Goal: Task Accomplishment & Management: Manage account settings

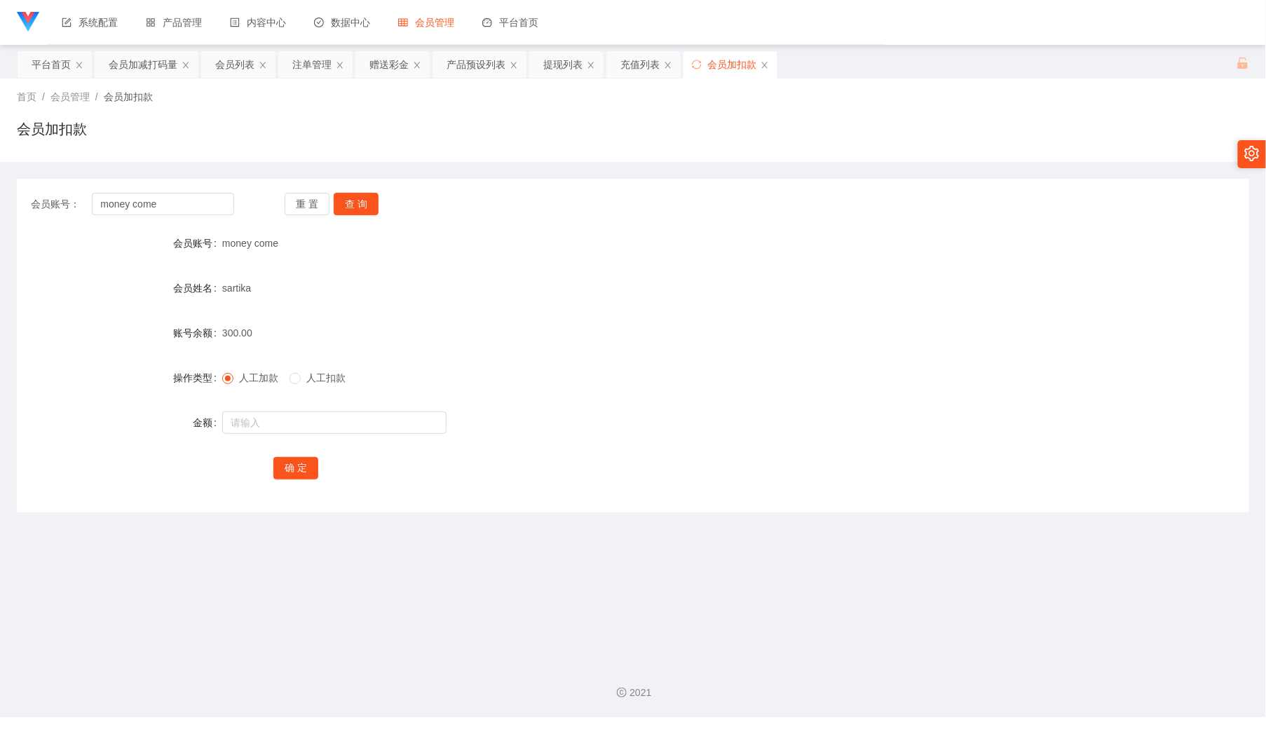
click at [502, 430] on div at bounding box center [581, 423] width 719 height 28
drag, startPoint x: 216, startPoint y: 205, endPoint x: 235, endPoint y: 203, distance: 19.8
click at [216, 205] on input "money come" at bounding box center [163, 204] width 142 height 22
paste input "Lai"
type input "money comeLai"
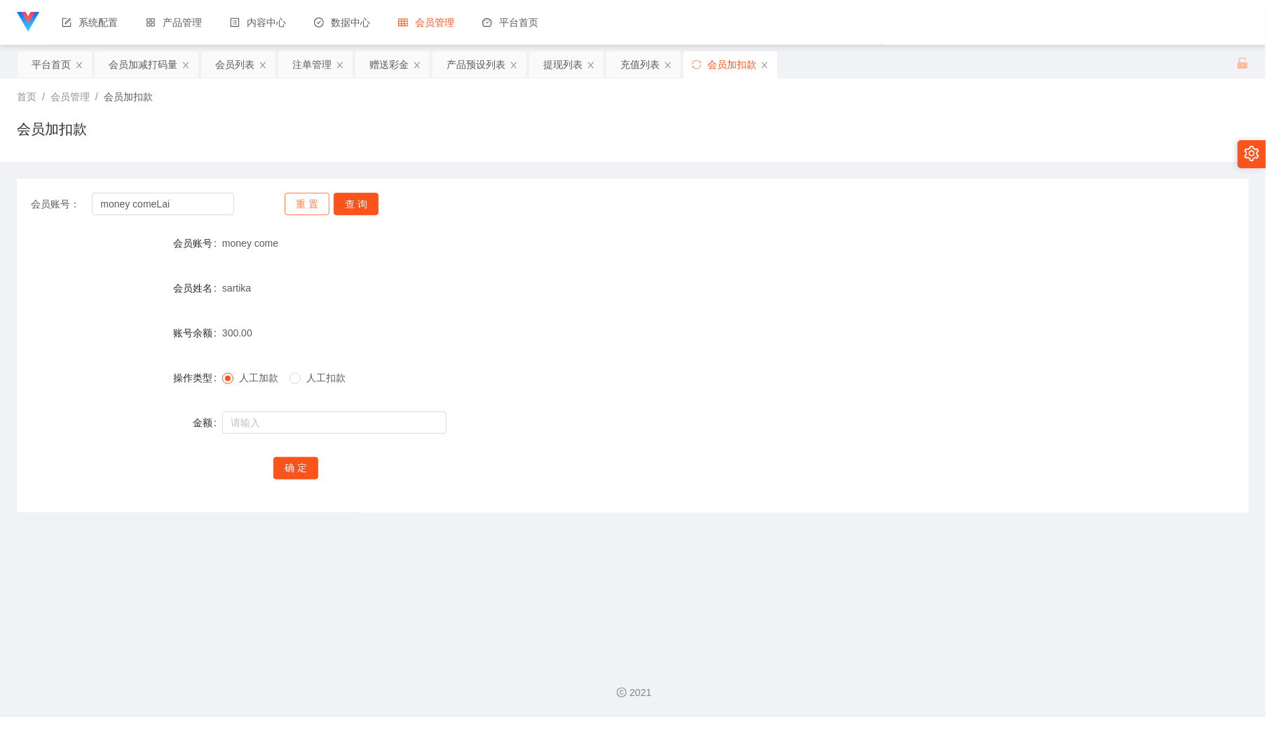
click at [299, 200] on button "重 置" at bounding box center [307, 204] width 45 height 22
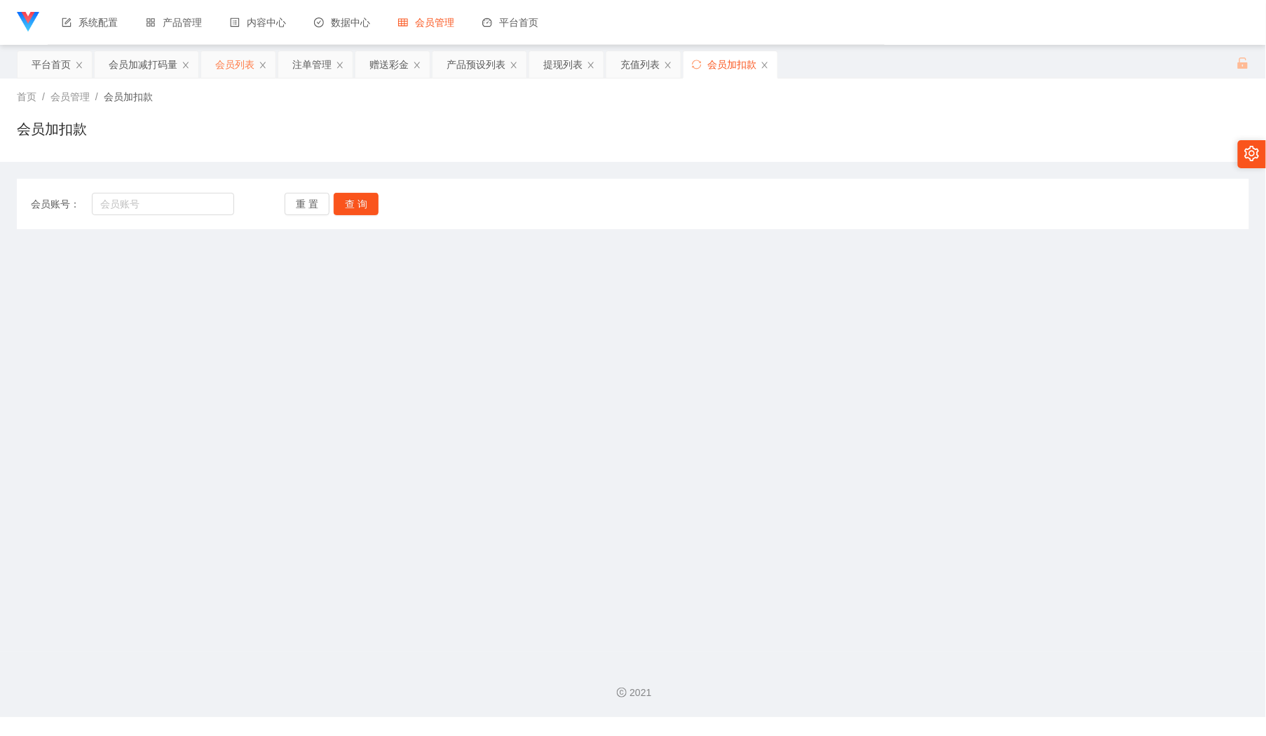
click at [225, 63] on div "会员列表" at bounding box center [234, 64] width 39 height 27
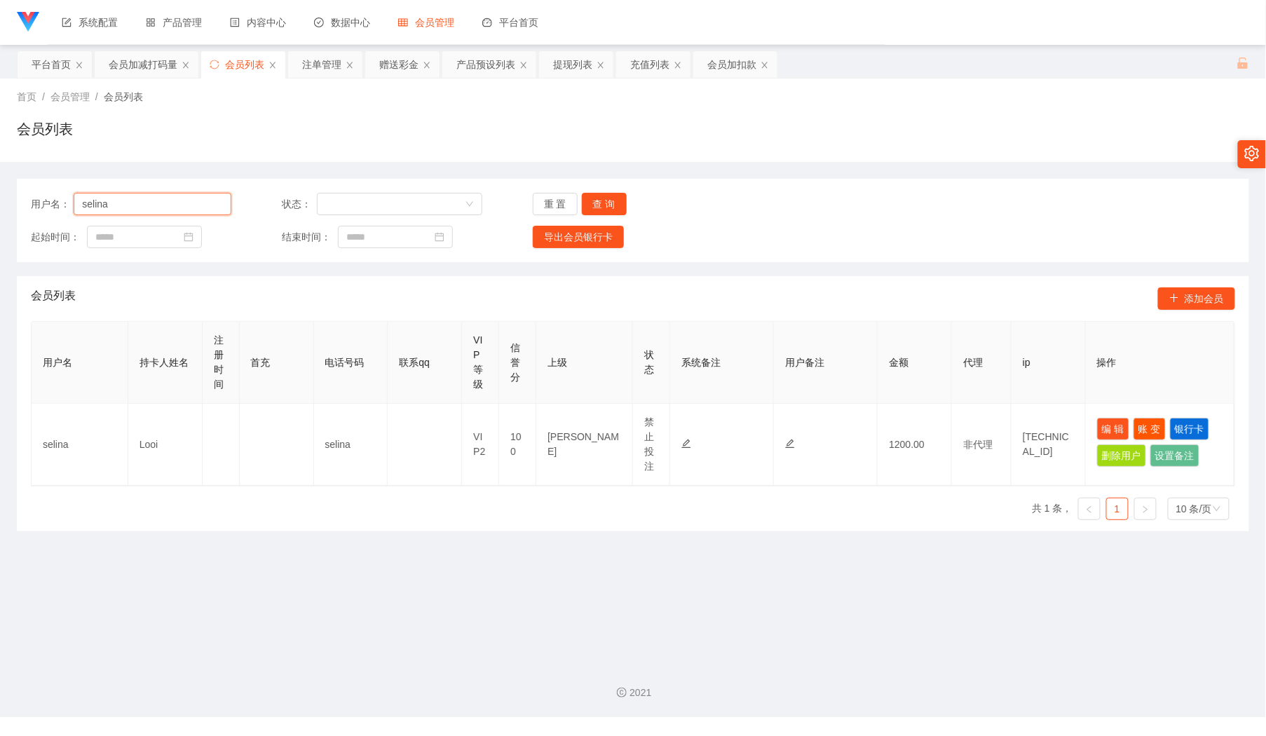
drag, startPoint x: 197, startPoint y: 207, endPoint x: 283, endPoint y: 212, distance: 86.3
click at [195, 208] on input "selina" at bounding box center [153, 204] width 158 height 22
paste input "Lai"
type input "Lai"
click at [596, 197] on button "查 询" at bounding box center [604, 204] width 45 height 22
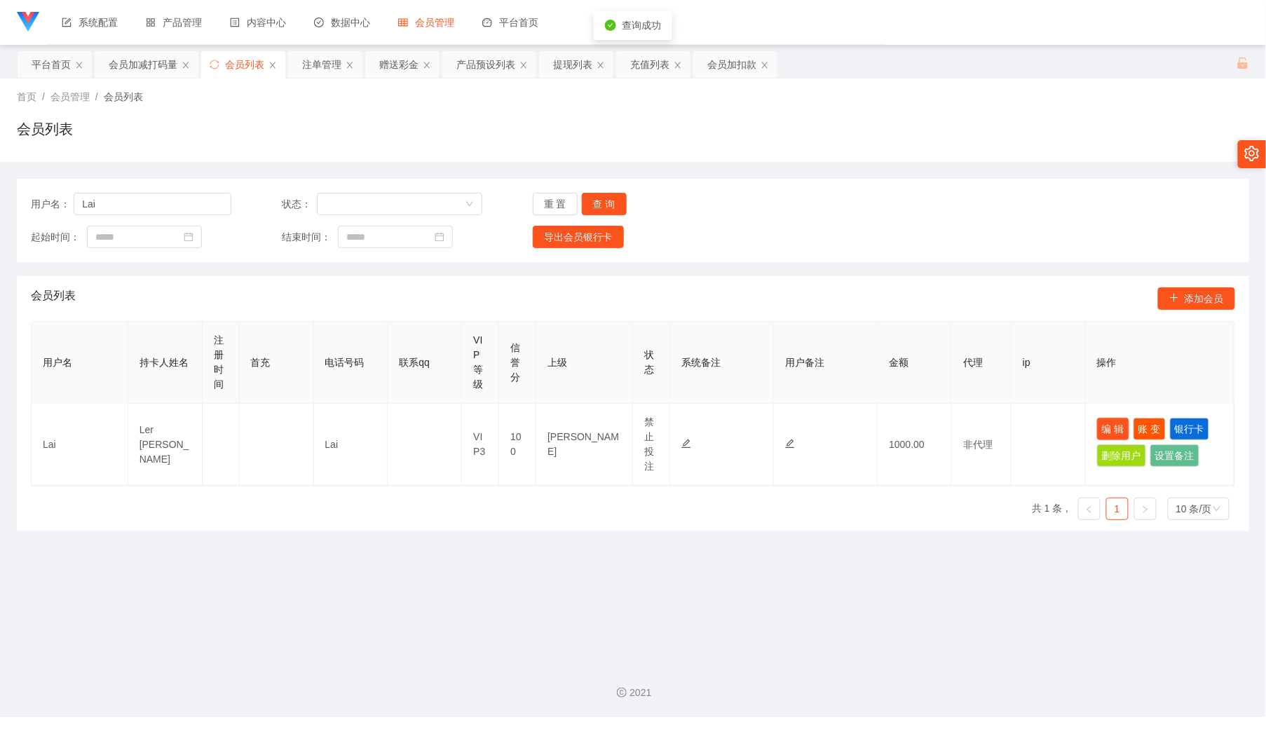
click at [1102, 423] on button "编 辑" at bounding box center [1113, 429] width 32 height 22
type input "Lai"
type input "Ler [PERSON_NAME]"
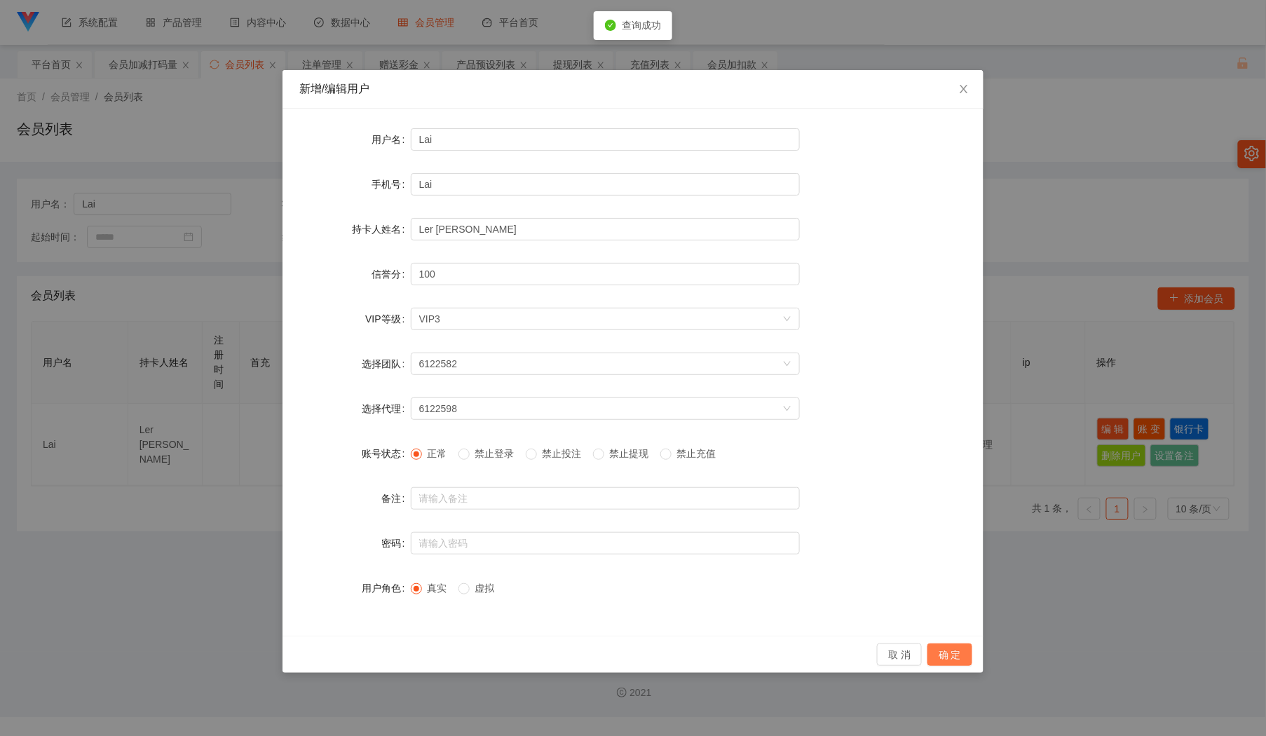
click at [950, 645] on button "确 定" at bounding box center [949, 654] width 45 height 22
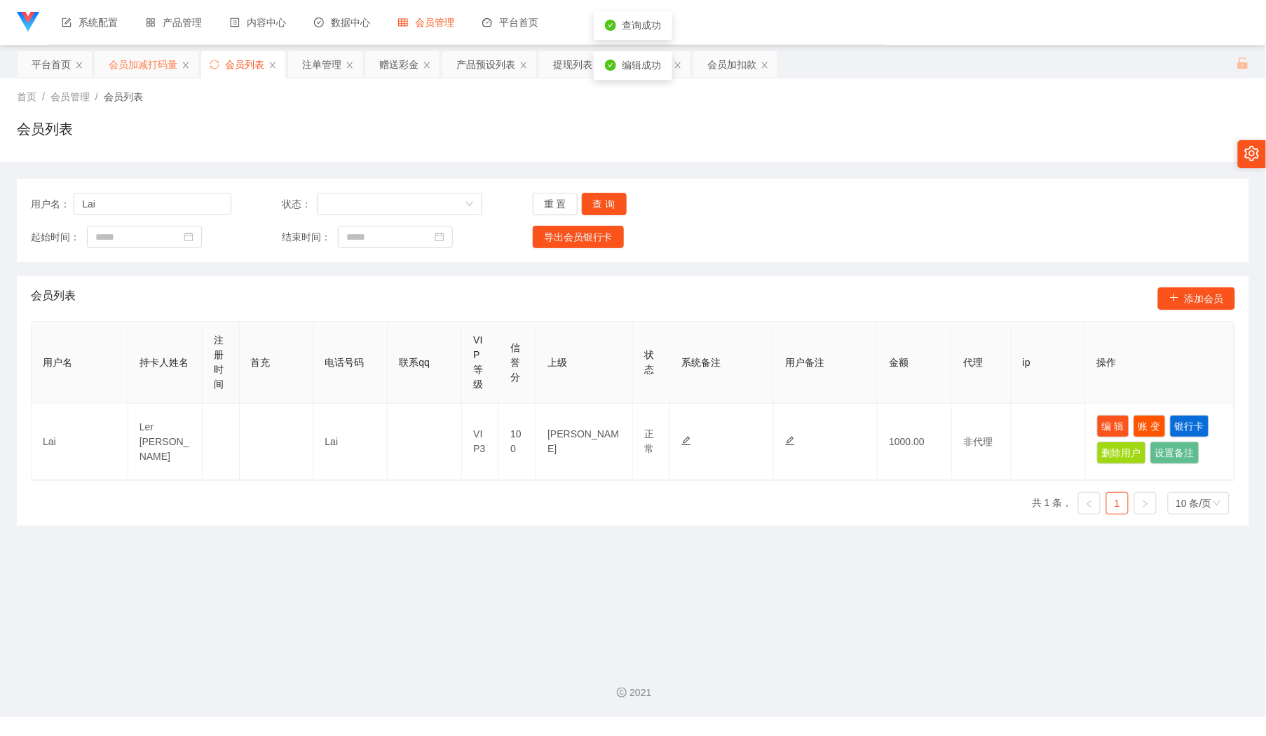
drag, startPoint x: 123, startPoint y: 56, endPoint x: 141, endPoint y: 70, distance: 22.4
click at [124, 56] on div "会员加减打码量" at bounding box center [143, 64] width 69 height 27
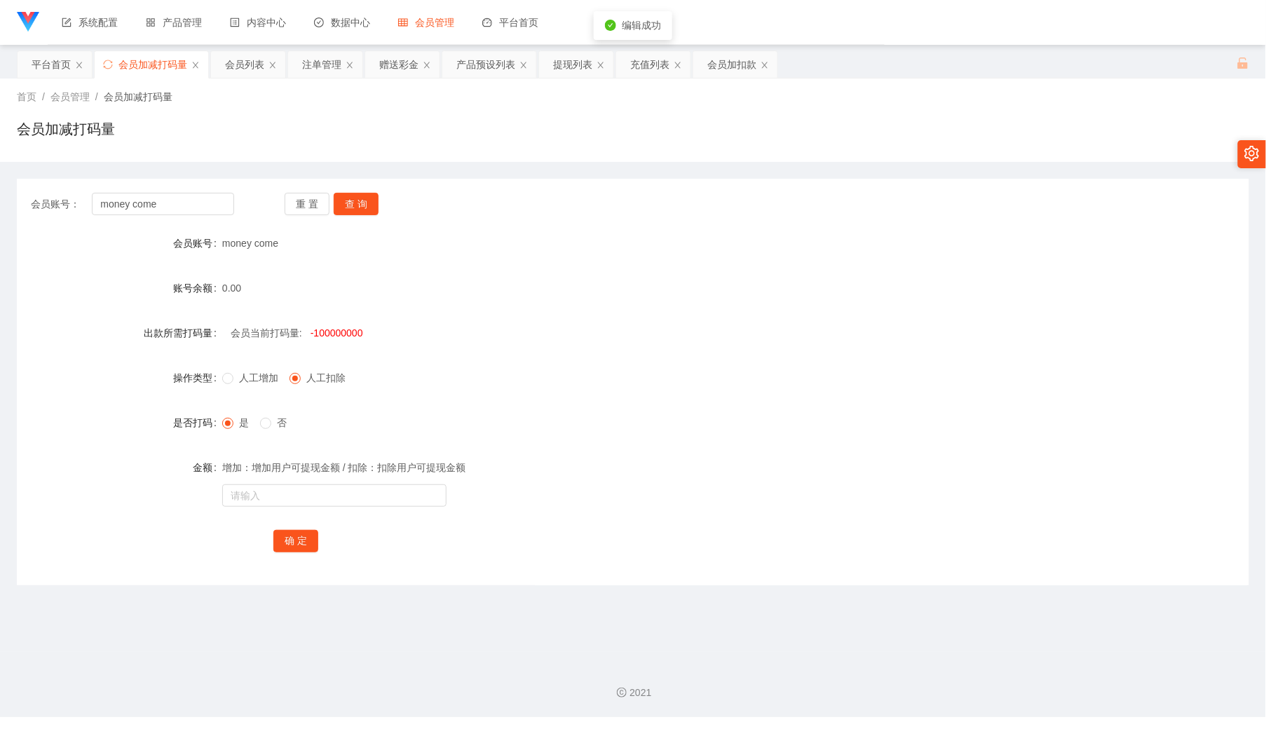
click at [185, 189] on div "会员账号： money come 重 置 查 询 会员账号 money come 账号余额 0.00 出款所需打码量 会员当前打码量: -100000000 …" at bounding box center [633, 382] width 1232 height 406
click at [194, 205] on input "money come" at bounding box center [163, 204] width 142 height 22
paste input "Lai"
type input "Lai"
click at [374, 205] on button "查 询" at bounding box center [356, 204] width 45 height 22
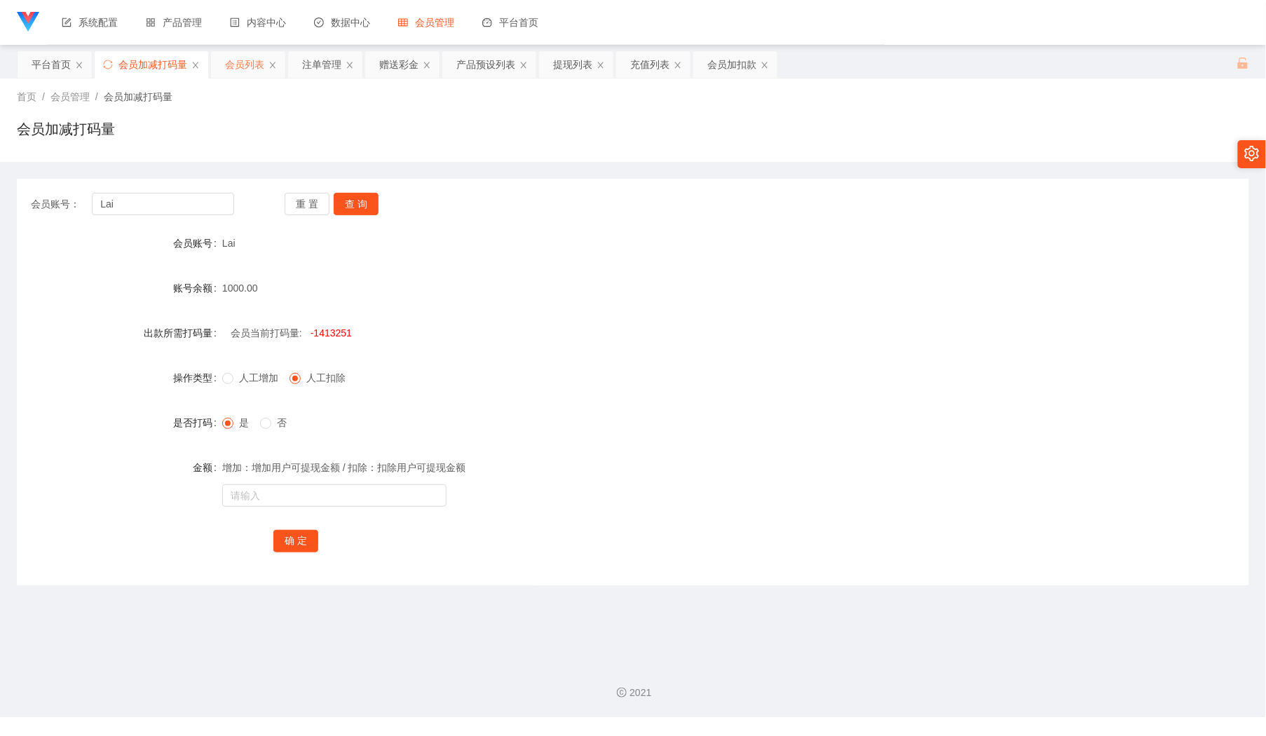
click at [247, 70] on div "会员列表" at bounding box center [244, 64] width 39 height 27
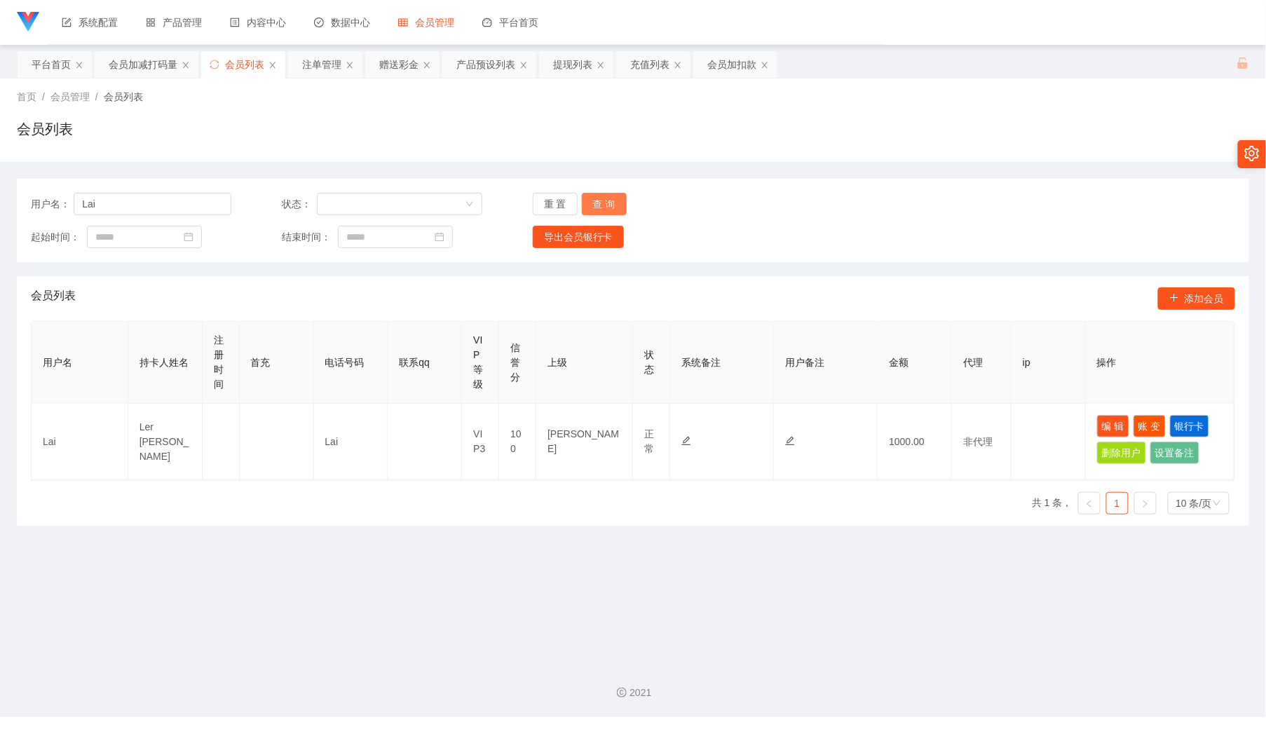
click at [598, 198] on button "查 询" at bounding box center [604, 204] width 45 height 22
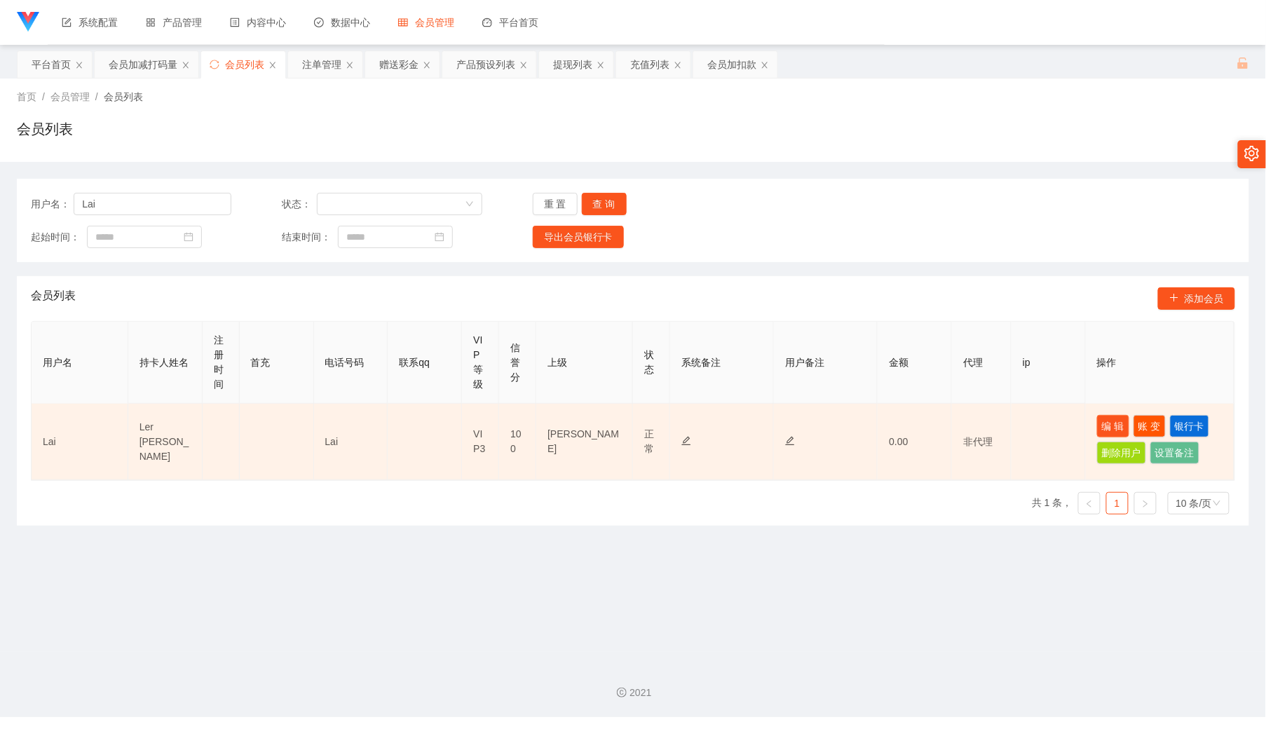
click at [1102, 416] on button "编 辑" at bounding box center [1113, 426] width 32 height 22
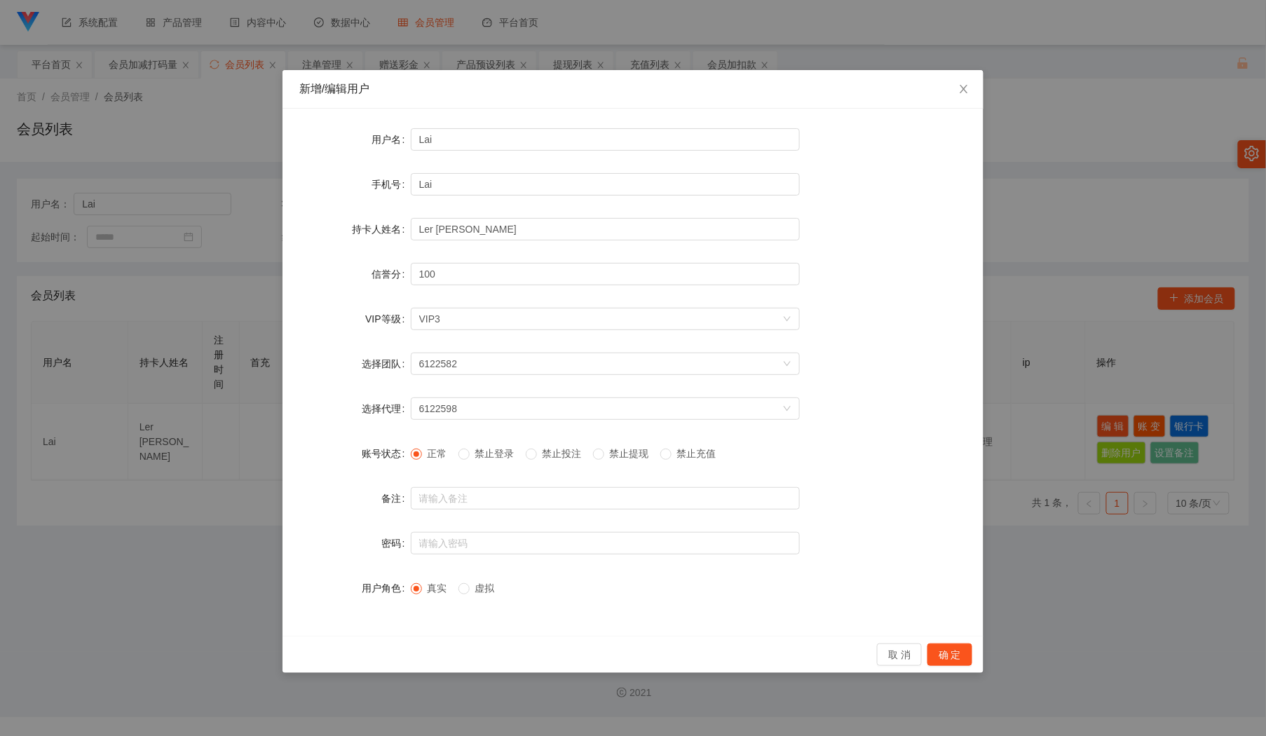
click at [575, 458] on span "禁止投注" at bounding box center [562, 453] width 50 height 11
drag, startPoint x: 963, startPoint y: 656, endPoint x: 987, endPoint y: 551, distance: 107.8
click at [964, 656] on button "确 定" at bounding box center [949, 654] width 45 height 22
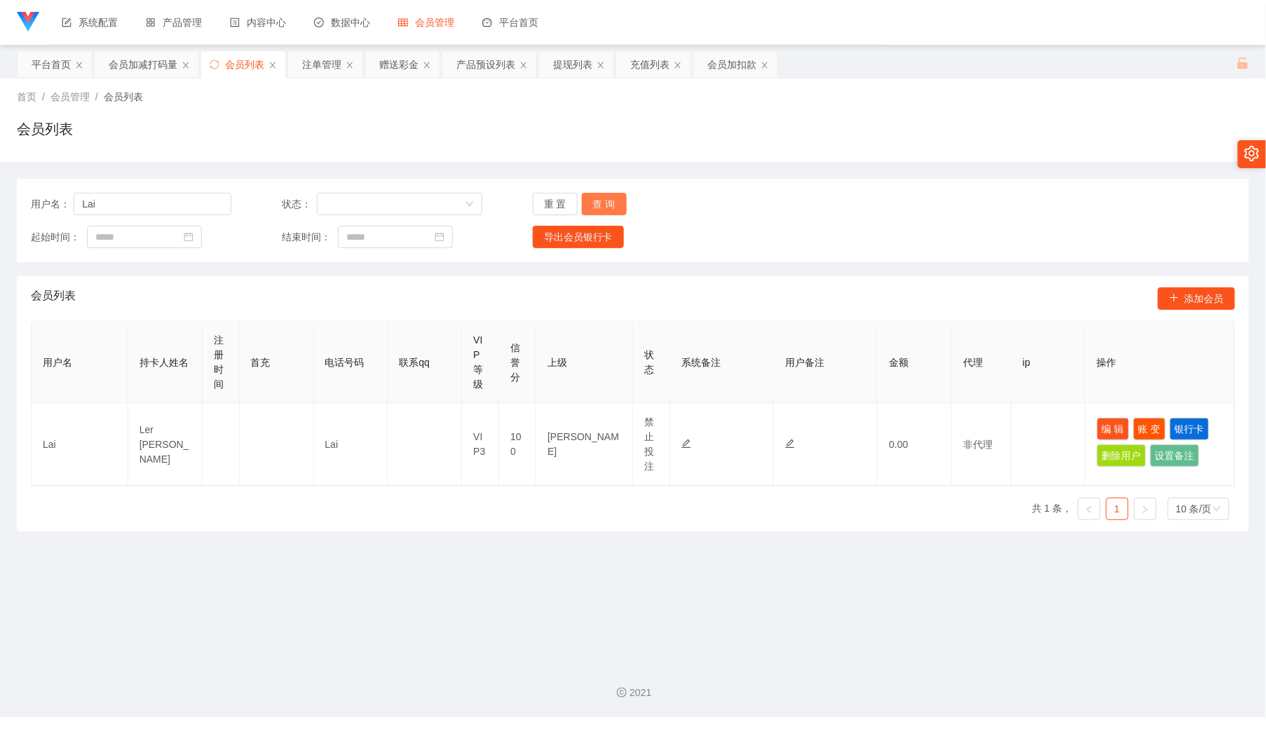
click at [603, 200] on button "查 询" at bounding box center [604, 204] width 45 height 22
click at [398, 62] on div "赠送彩金" at bounding box center [398, 64] width 39 height 27
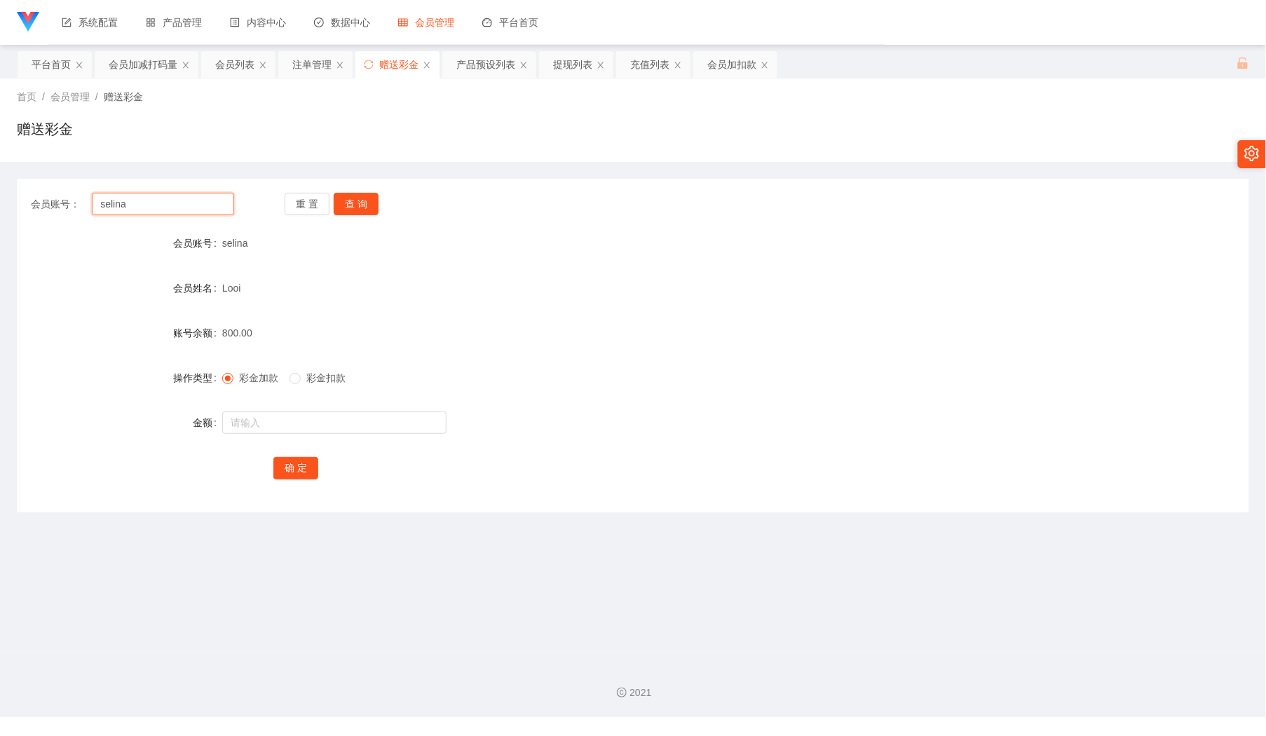
click at [184, 200] on input "selina" at bounding box center [163, 204] width 142 height 22
paste input "[PERSON_NAME]"
type input "[PERSON_NAME]"
click at [352, 212] on button "查 询" at bounding box center [356, 204] width 45 height 22
click at [346, 422] on input "text" at bounding box center [334, 422] width 224 height 22
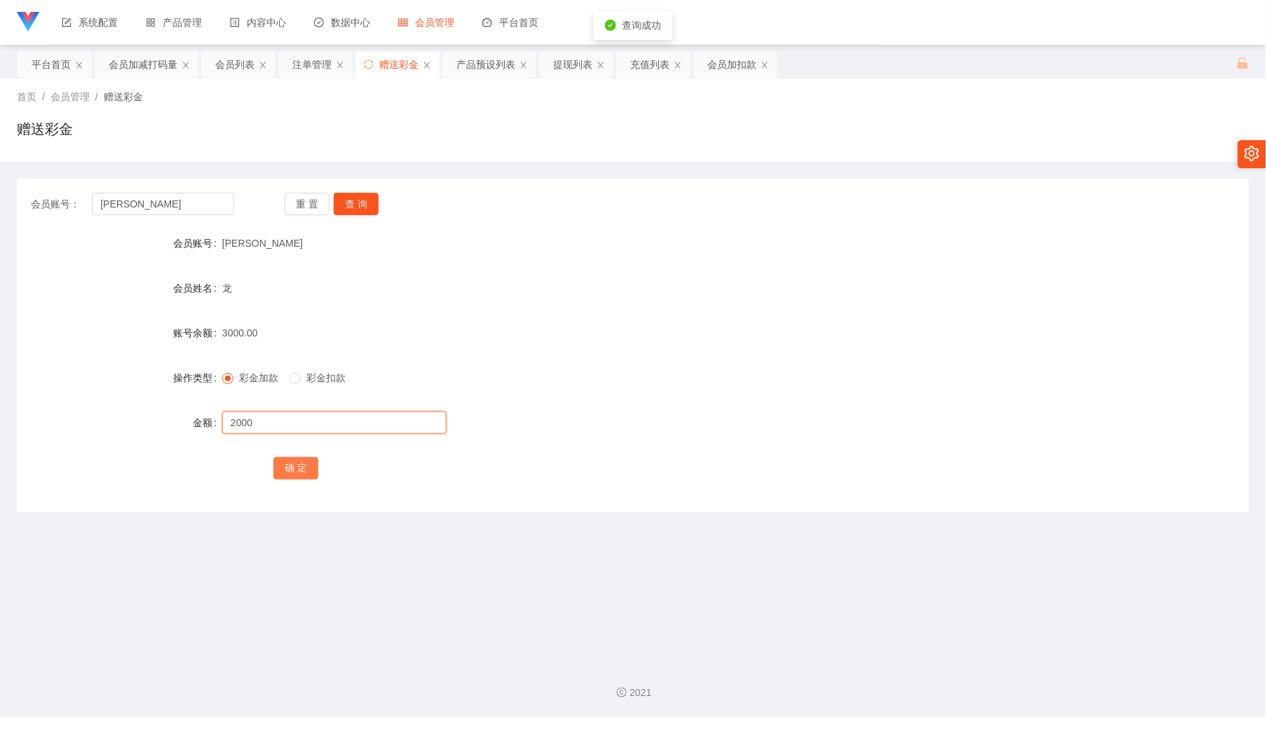
type input "2000"
click at [300, 465] on button "确 定" at bounding box center [295, 468] width 45 height 22
click at [160, 208] on input "[PERSON_NAME]" at bounding box center [163, 204] width 142 height 22
drag, startPoint x: 174, startPoint y: 205, endPoint x: 194, endPoint y: 203, distance: 20.4
click at [172, 205] on input "[PERSON_NAME]" at bounding box center [163, 204] width 142 height 22
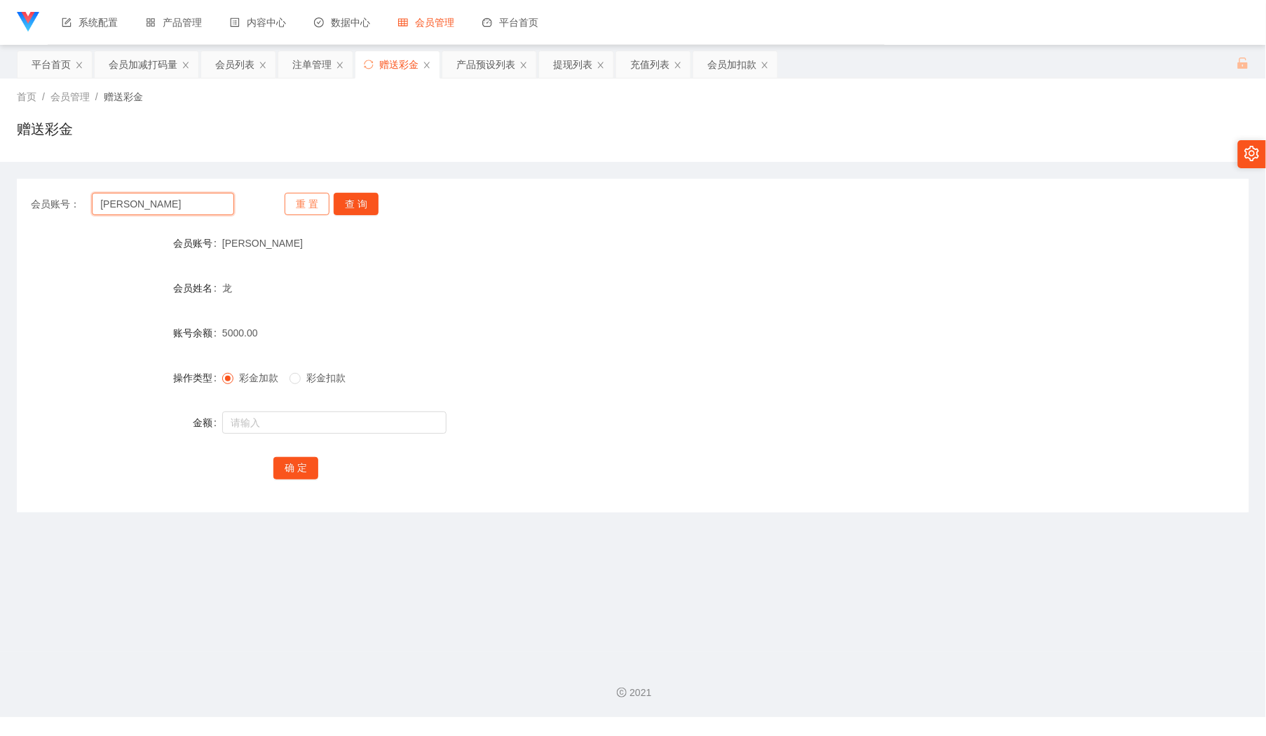
paste input "LAWLEE"
type input "LAWLEE"
click at [359, 213] on button "查 询" at bounding box center [356, 204] width 45 height 22
click at [354, 423] on input "text" at bounding box center [334, 422] width 224 height 22
type input "1000"
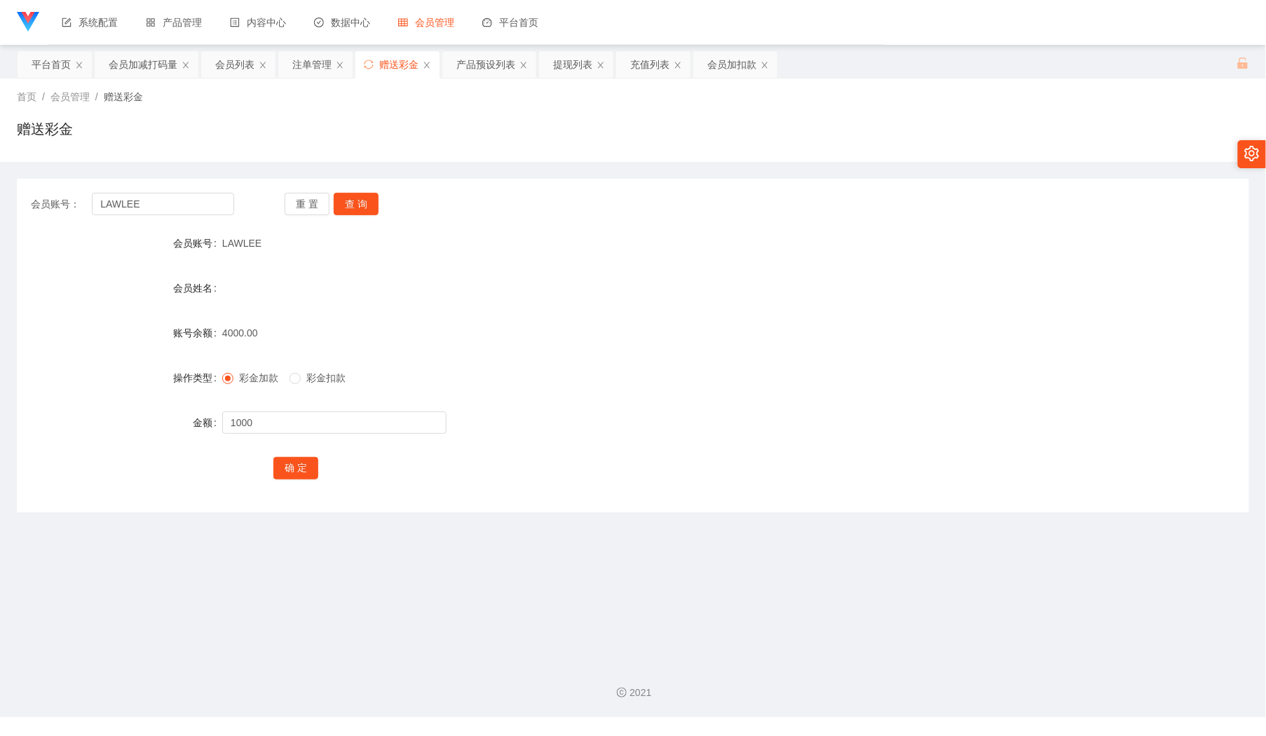
click at [267, 472] on div "确 定" at bounding box center [633, 467] width 1232 height 28
click at [289, 464] on button "确 定" at bounding box center [295, 468] width 45 height 22
click at [151, 209] on input "LAWLEE" at bounding box center [163, 204] width 142 height 22
click at [360, 210] on button "查 询" at bounding box center [356, 204] width 45 height 22
click at [195, 208] on input "LAWLEE" at bounding box center [163, 204] width 142 height 22
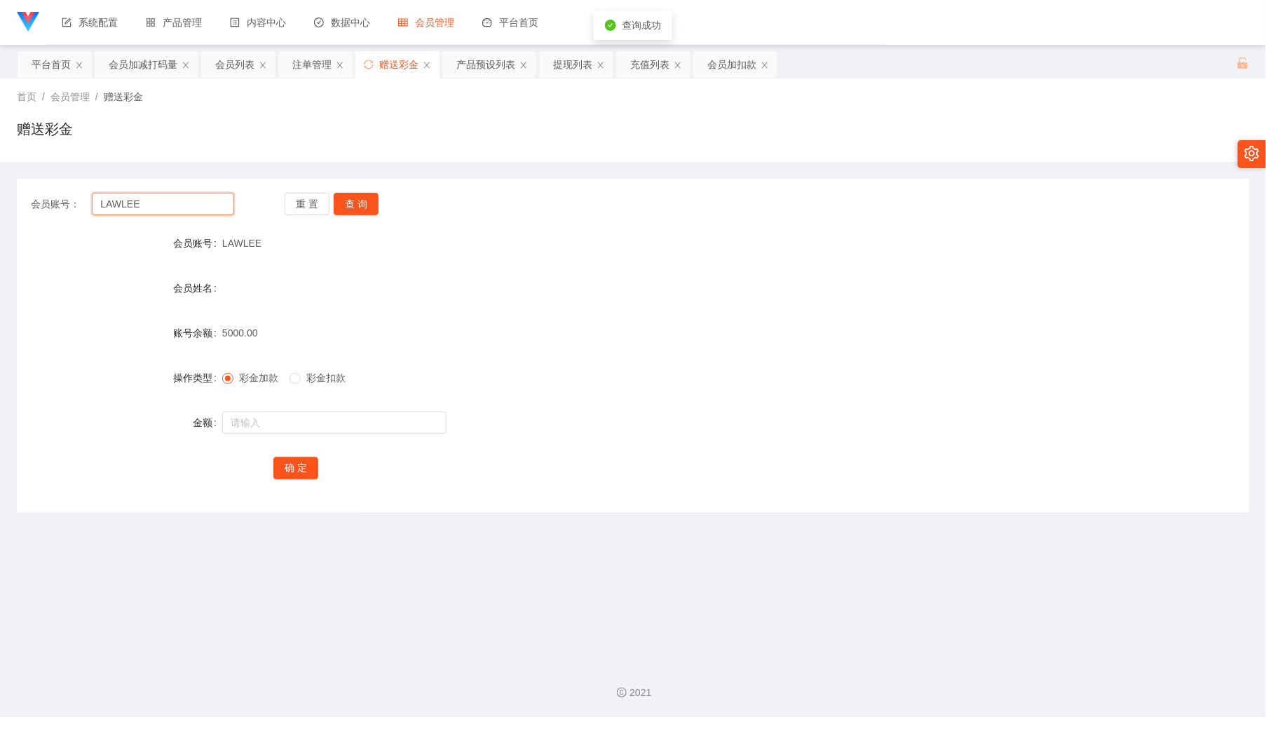
paste input "[PERSON_NAME]"
type input "[PERSON_NAME]"
click at [370, 209] on button "查 询" at bounding box center [356, 204] width 45 height 22
click at [308, 421] on input "text" at bounding box center [334, 422] width 224 height 22
type input "2000"
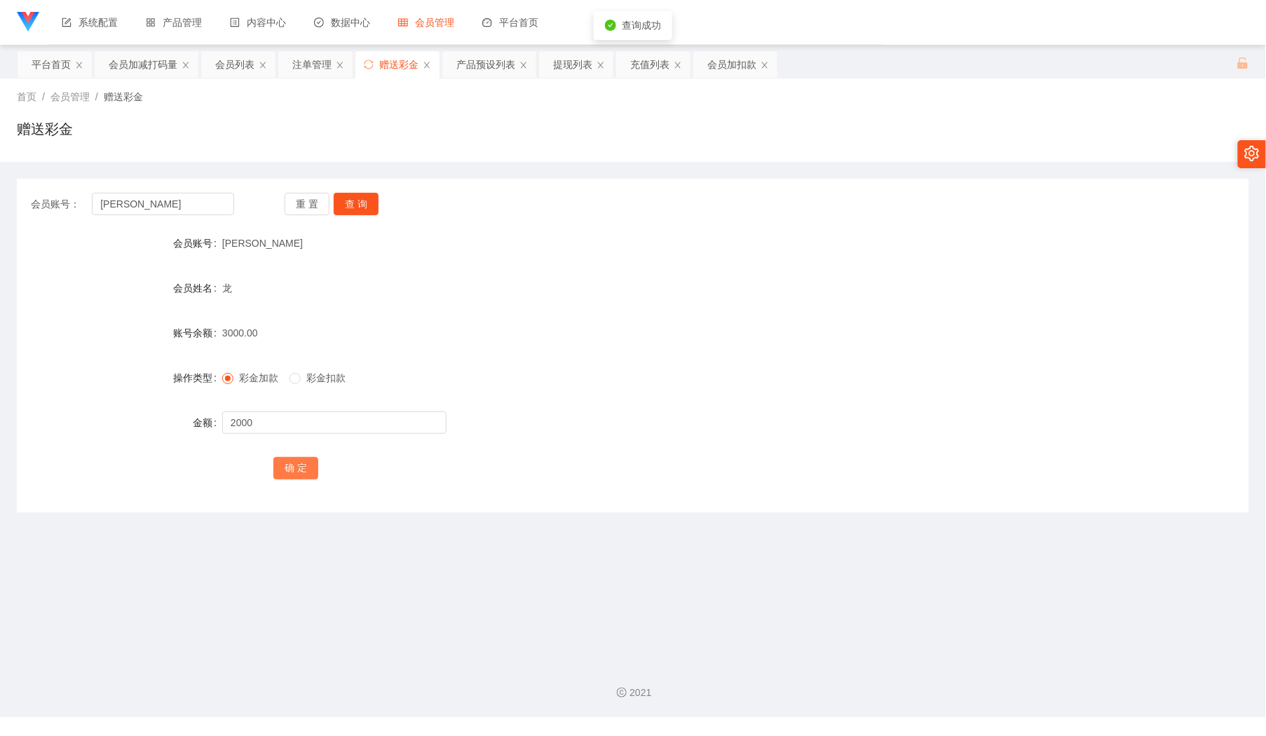
click at [296, 467] on button "确 定" at bounding box center [295, 468] width 45 height 22
click at [180, 207] on input "[PERSON_NAME]" at bounding box center [163, 204] width 142 height 22
paste input "LAWLEE"
type input "LAWLEE"
click at [362, 203] on button "查 询" at bounding box center [356, 204] width 45 height 22
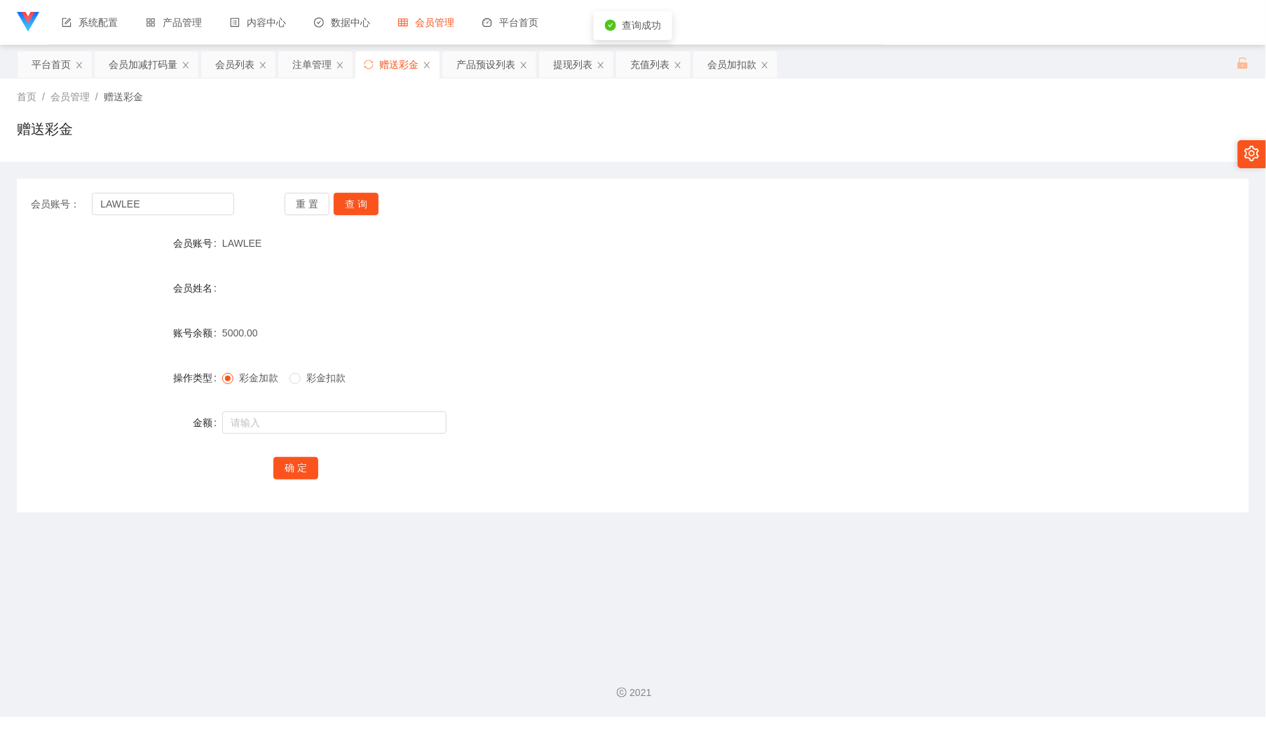
click at [327, 405] on form "会员账号 LAWLEE 会员姓名 账号余额 5000.00 操作类型 彩金加款 彩金扣款 金额 确 定" at bounding box center [633, 355] width 1232 height 252
click at [322, 421] on input "text" at bounding box center [334, 422] width 224 height 22
drag, startPoint x: 357, startPoint y: 209, endPoint x: 350, endPoint y: 242, distance: 34.4
click at [357, 209] on button "查 询" at bounding box center [356, 204] width 45 height 22
click at [313, 415] on input "text" at bounding box center [334, 422] width 224 height 22
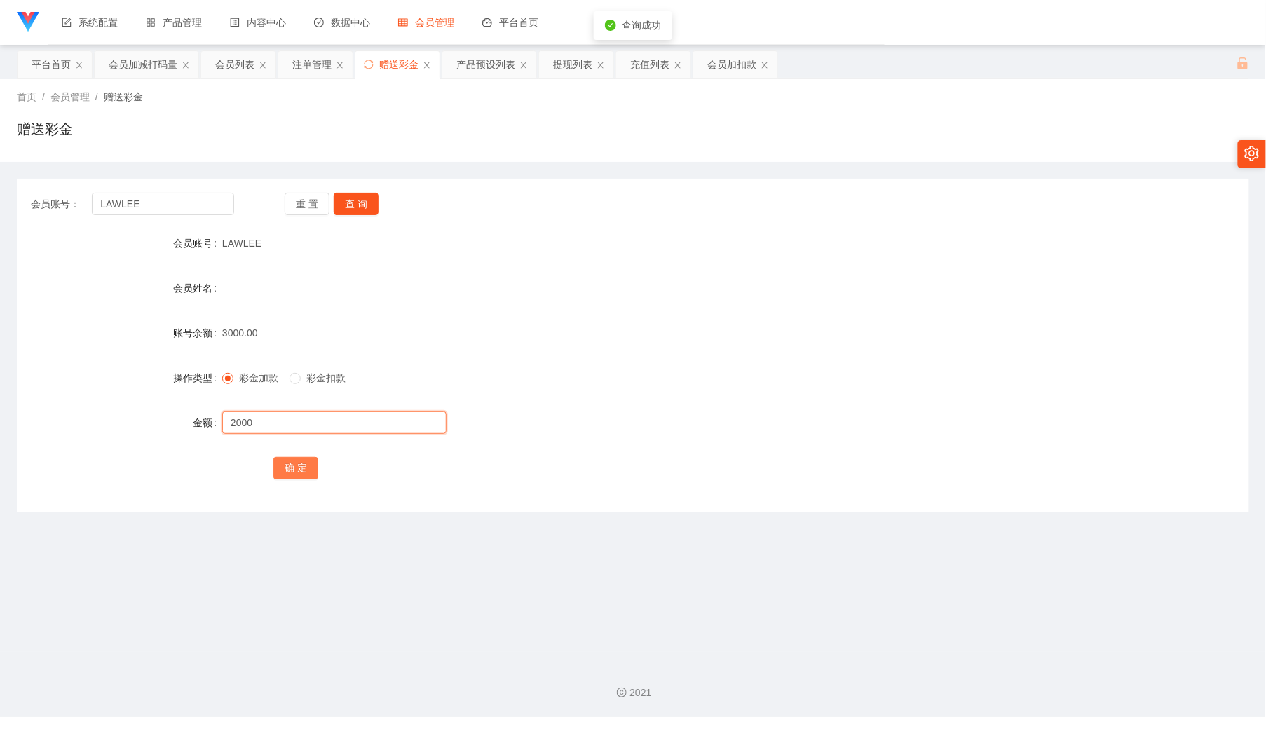
type input "2000"
drag, startPoint x: 290, startPoint y: 465, endPoint x: 430, endPoint y: 415, distance: 148.3
click at [290, 465] on button "确 定" at bounding box center [295, 468] width 45 height 22
